Goal: Transaction & Acquisition: Purchase product/service

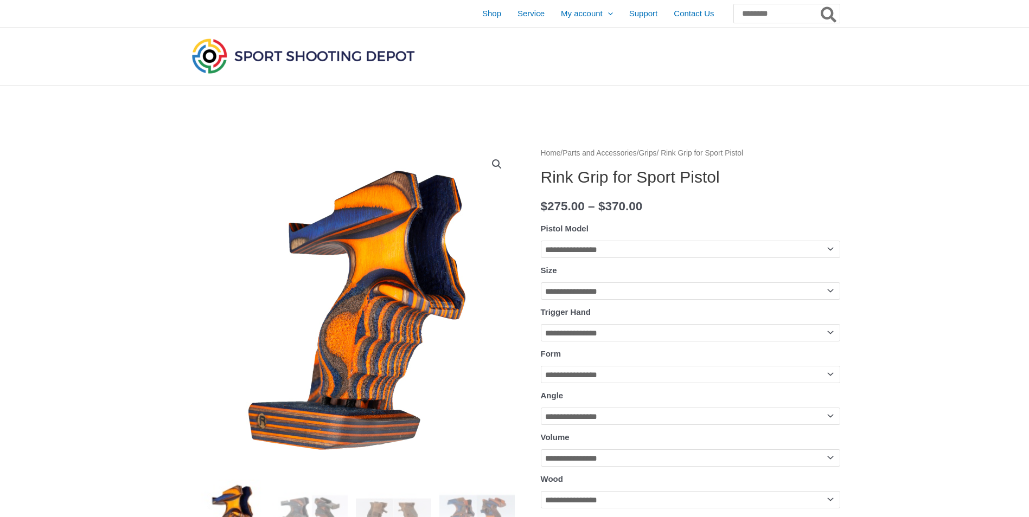
scroll to position [163, 0]
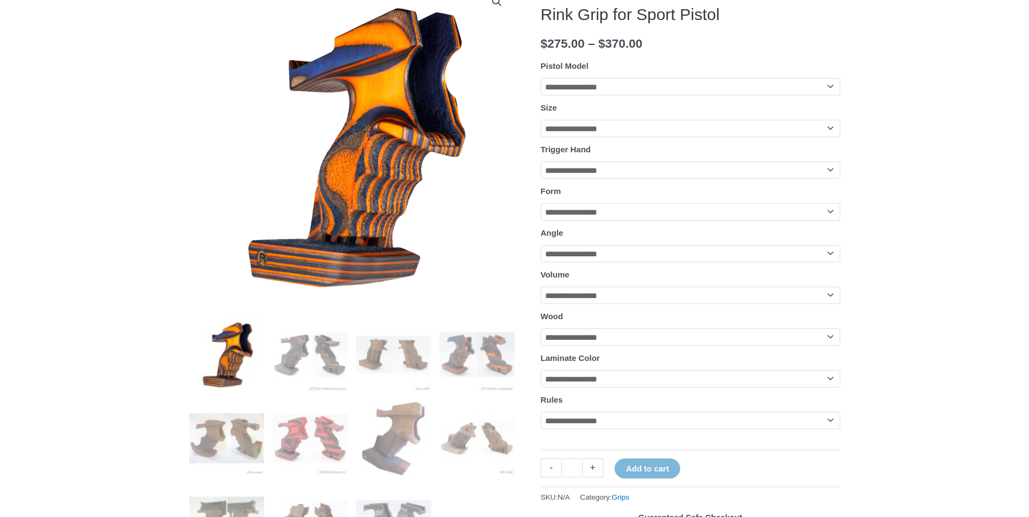
click at [605, 83] on select "**********" at bounding box center [690, 86] width 299 height 17
select select "**********"
click at [541, 78] on select "**********" at bounding box center [690, 86] width 299 height 17
click at [289, 348] on img at bounding box center [309, 354] width 75 height 75
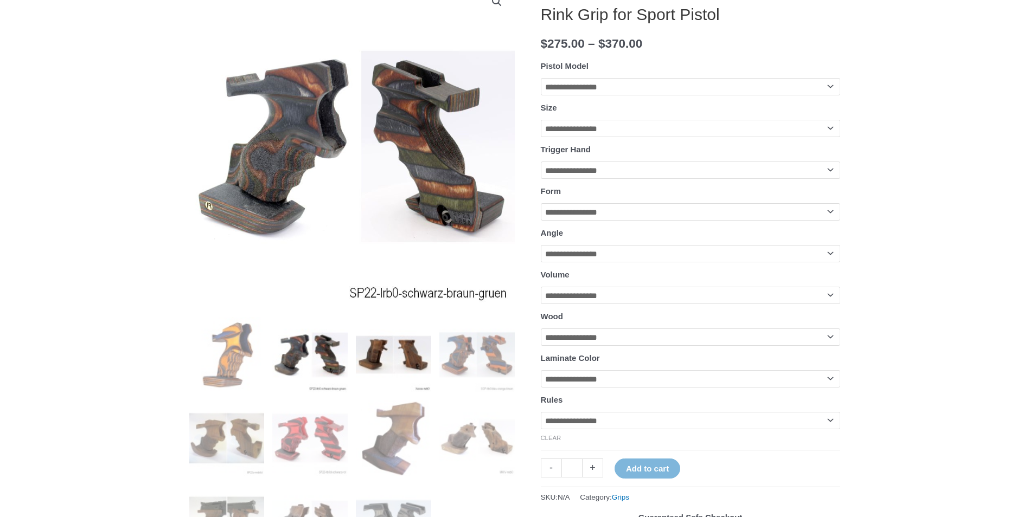
click at [379, 363] on img at bounding box center [393, 354] width 75 height 75
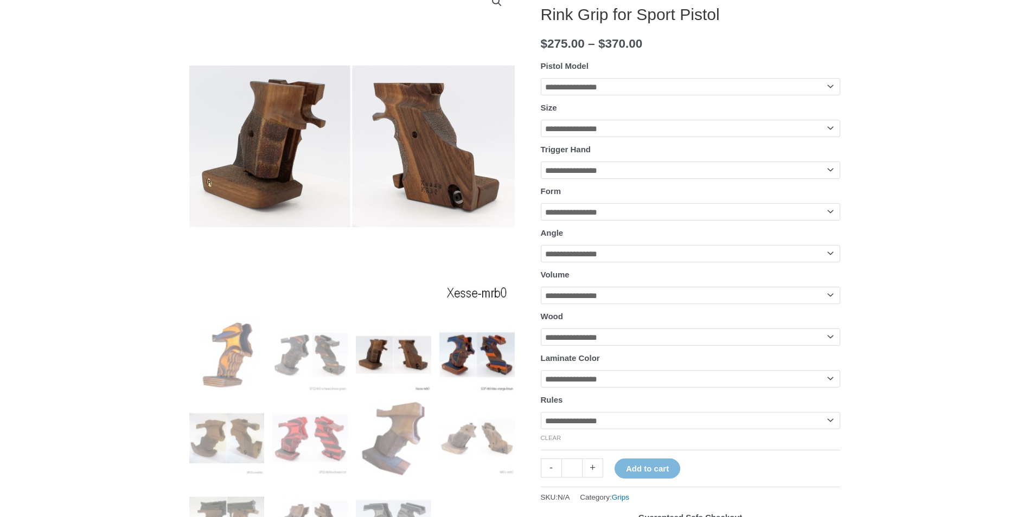
click at [459, 369] on img at bounding box center [476, 354] width 75 height 75
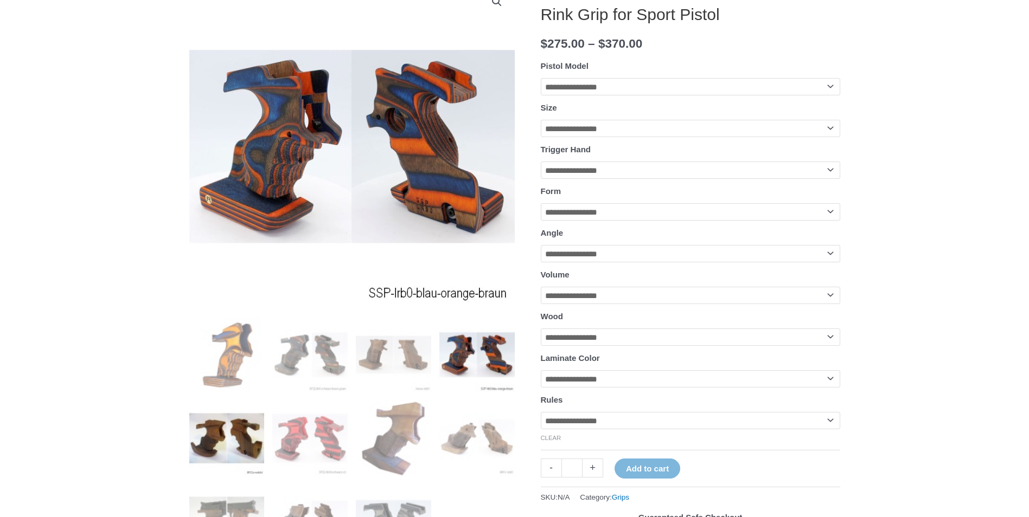
click at [233, 423] on img at bounding box center [226, 438] width 75 height 75
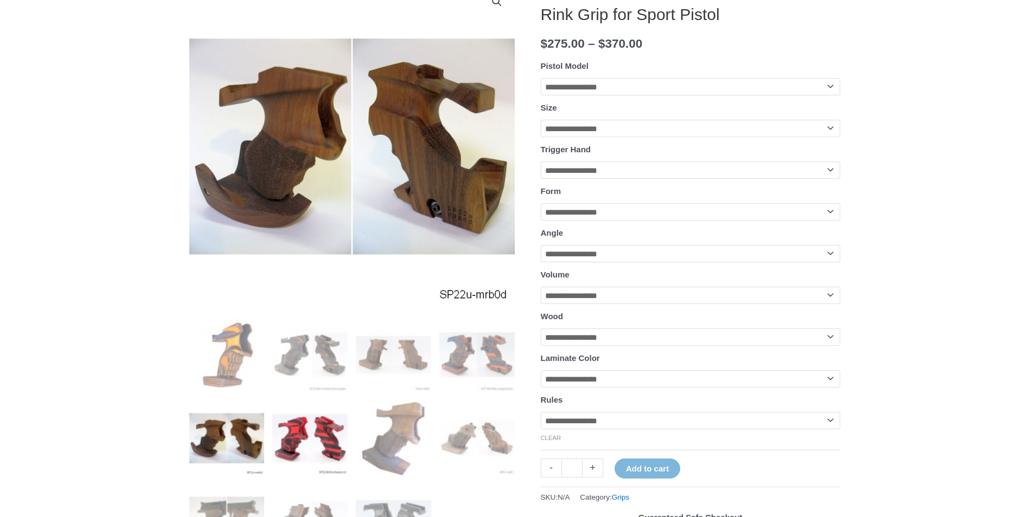
click at [293, 442] on img at bounding box center [309, 438] width 75 height 75
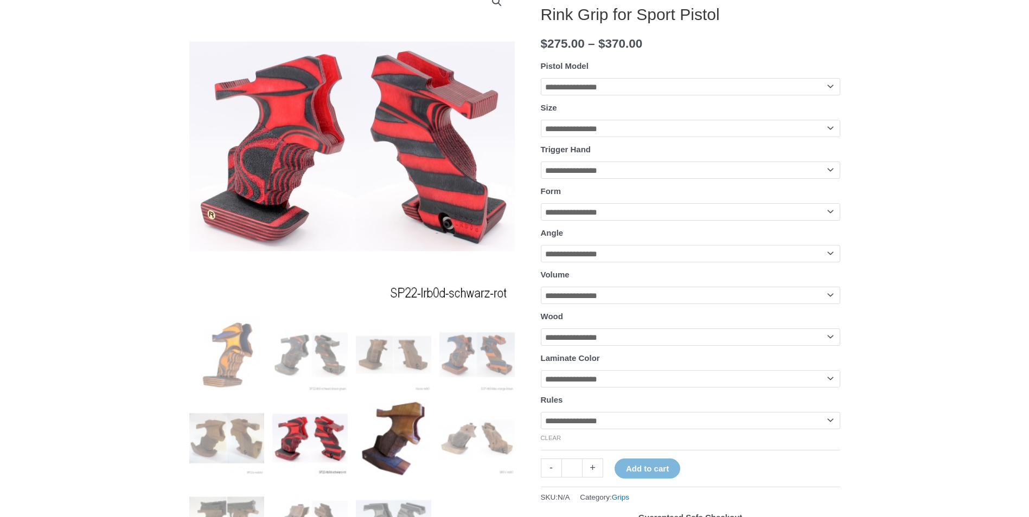
click at [383, 443] on img at bounding box center [393, 438] width 75 height 75
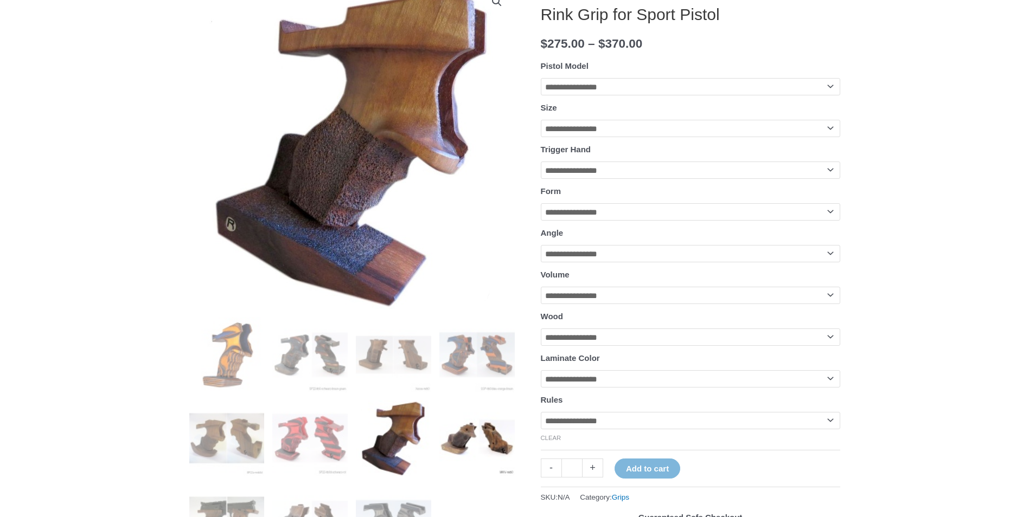
click at [466, 443] on img at bounding box center [476, 438] width 75 height 75
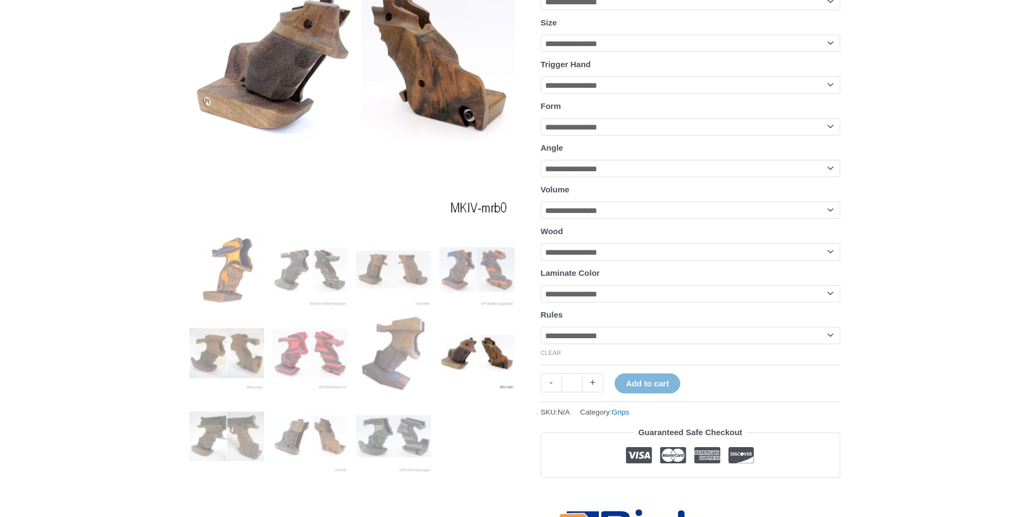
scroll to position [271, 0]
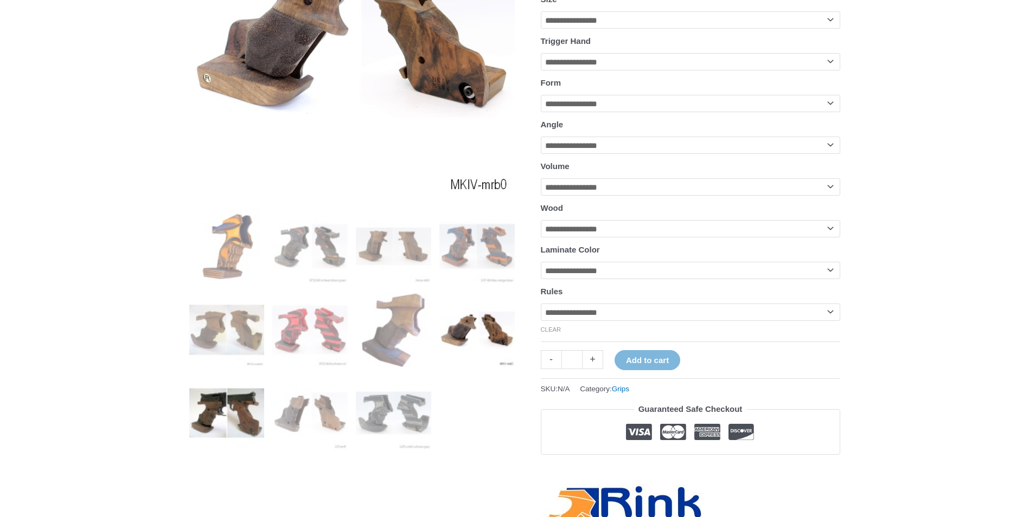
click at [217, 405] on img at bounding box center [226, 413] width 75 height 75
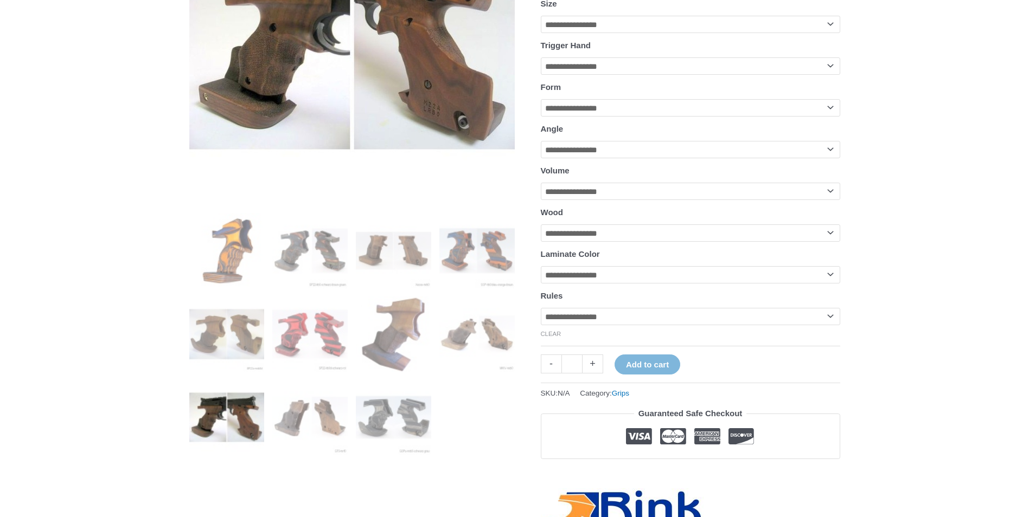
scroll to position [325, 0]
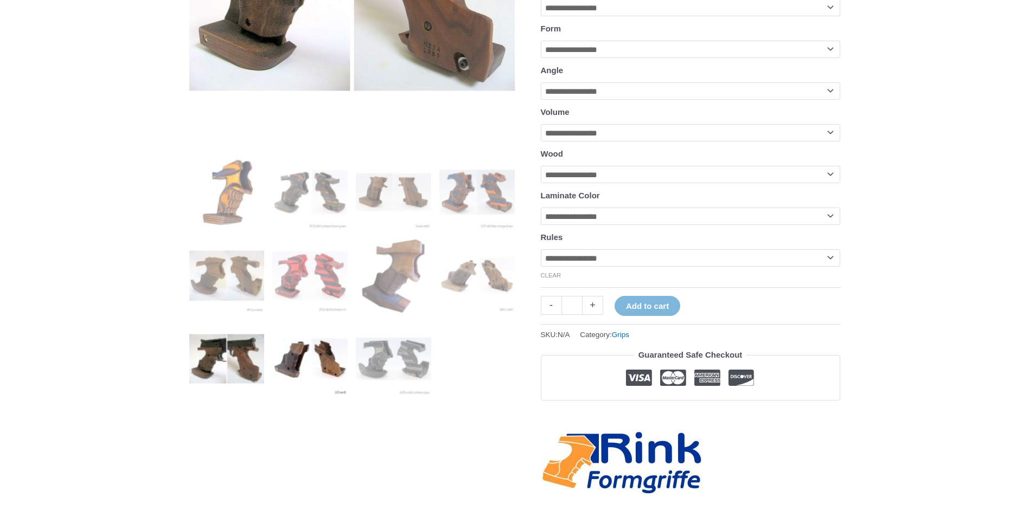
click at [321, 379] on img at bounding box center [309, 359] width 75 height 75
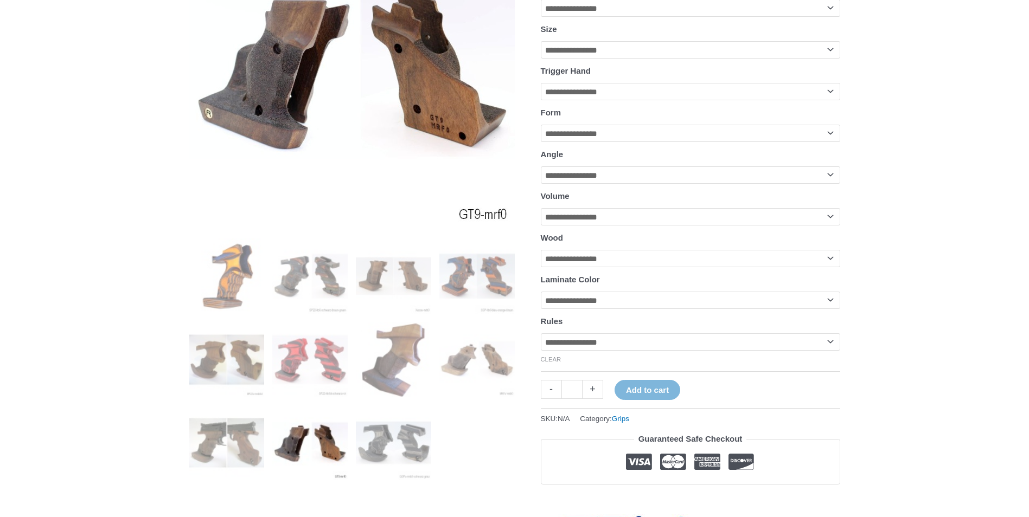
scroll to position [271, 0]
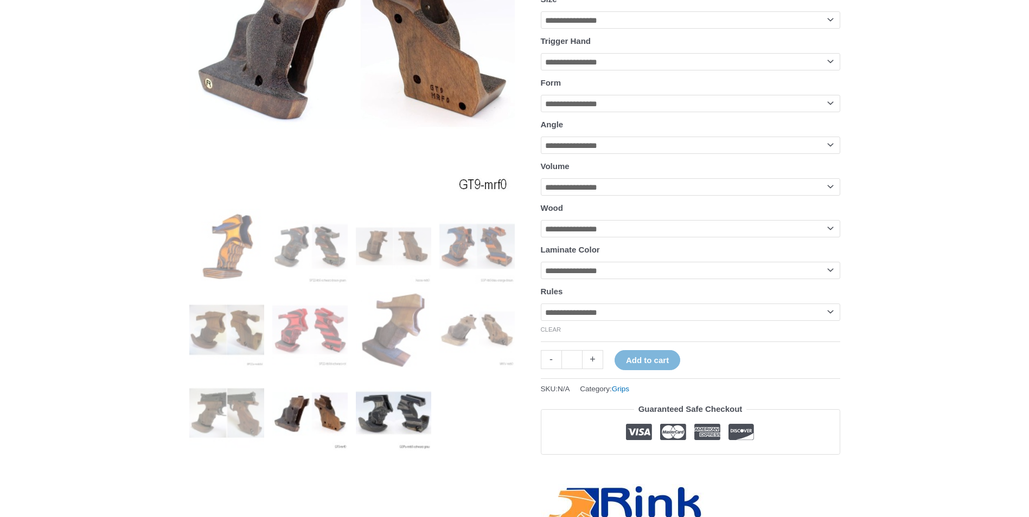
click at [392, 408] on img at bounding box center [393, 413] width 75 height 75
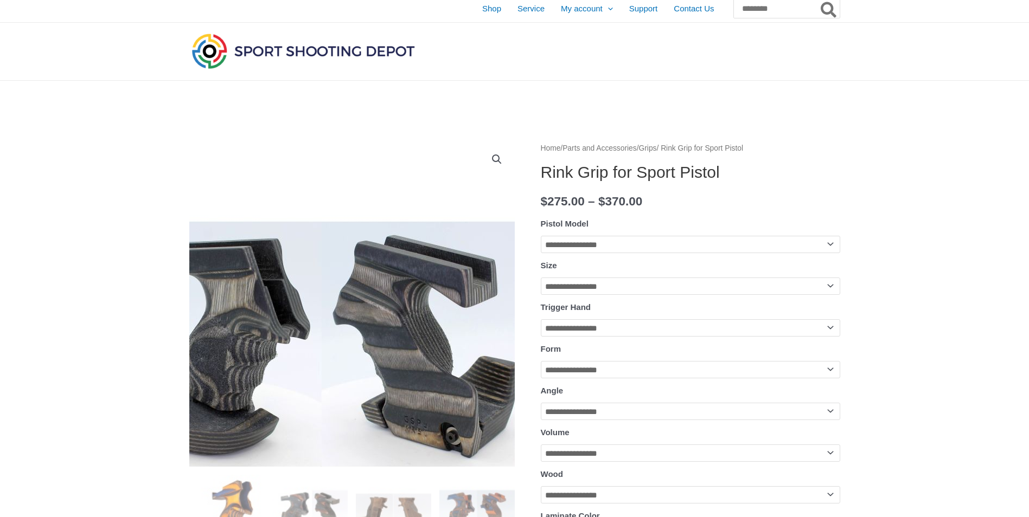
scroll to position [0, 0]
